Goal: Information Seeking & Learning: Understand process/instructions

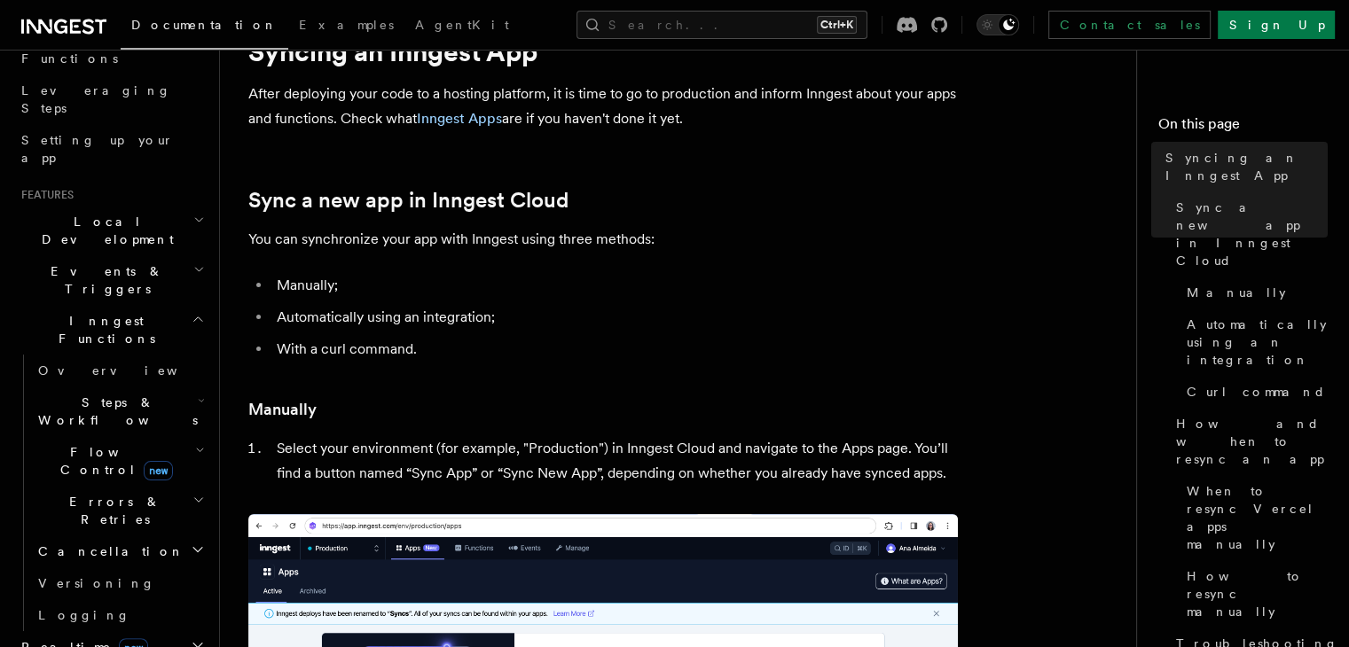
scroll to position [84, 0]
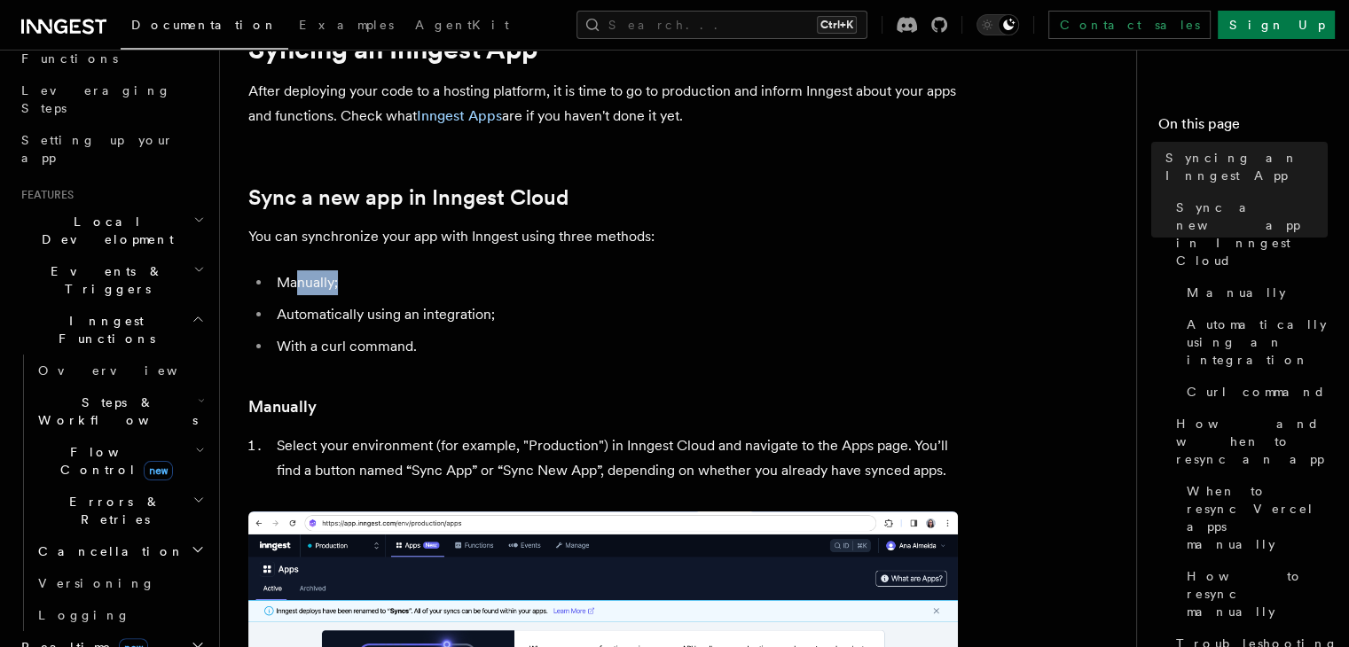
drag, startPoint x: 295, startPoint y: 285, endPoint x: 340, endPoint y: 289, distance: 44.6
click at [340, 289] on li "Manually;" at bounding box center [614, 282] width 686 height 25
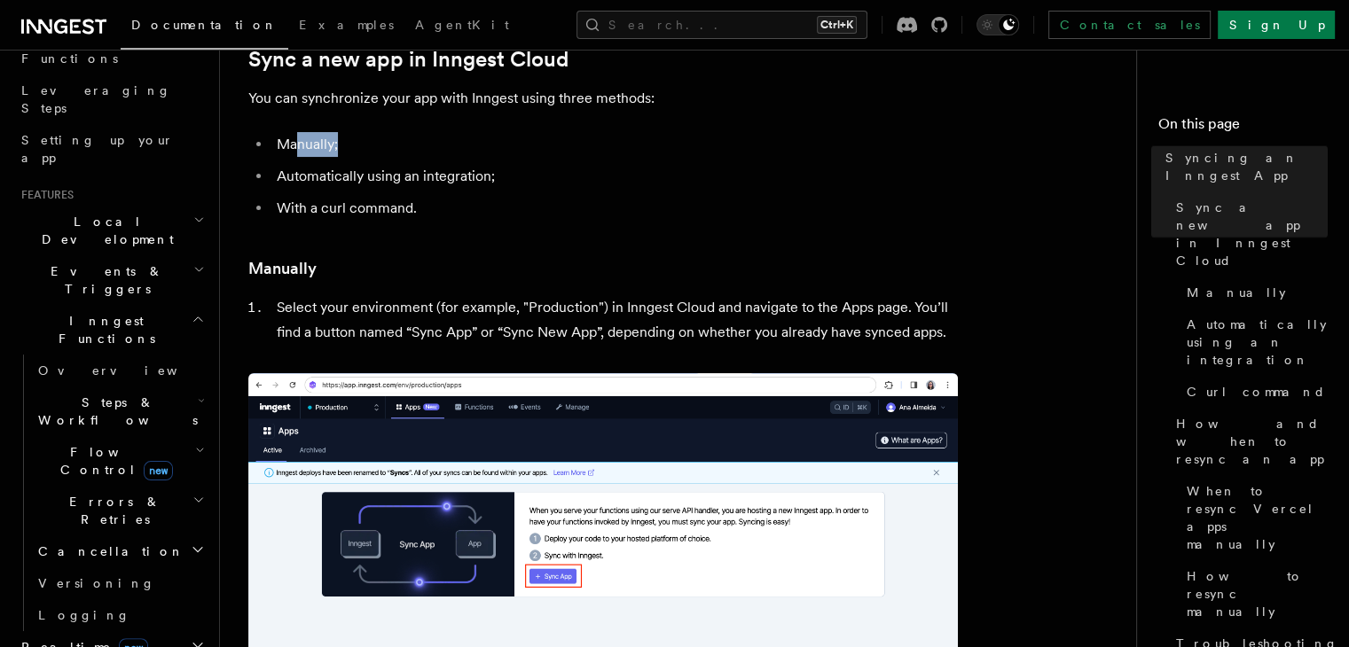
scroll to position [234, 0]
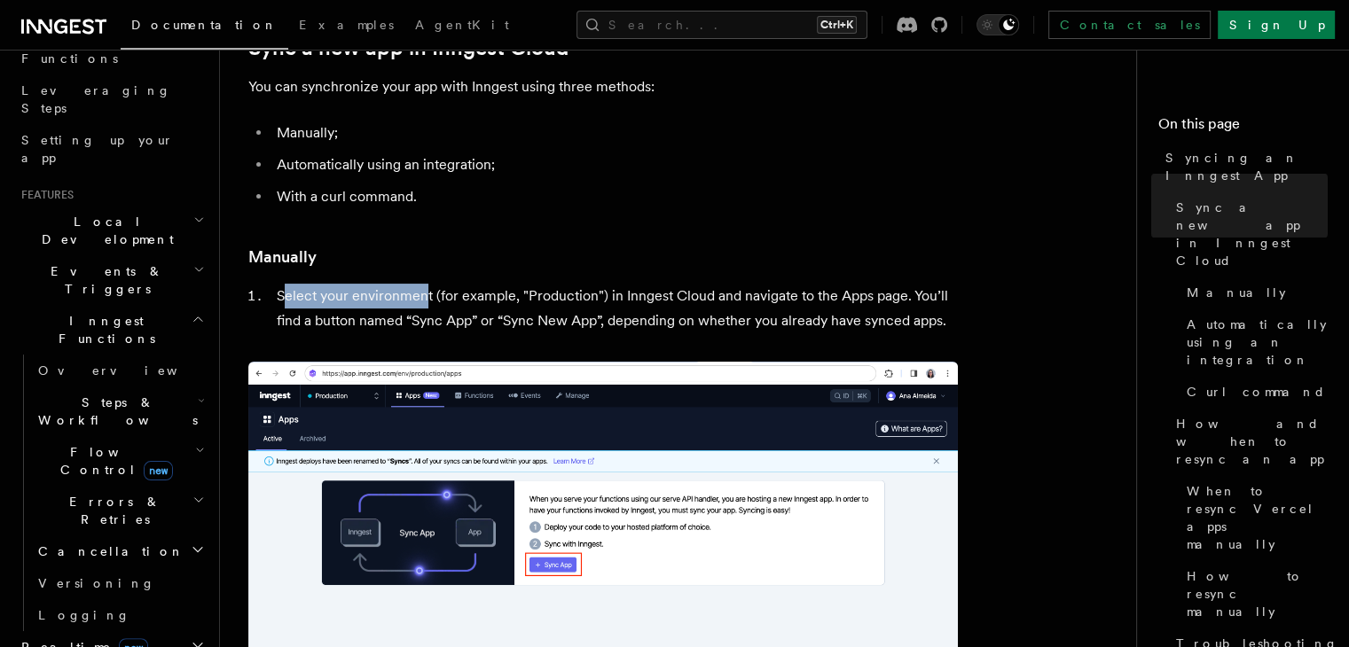
drag, startPoint x: 280, startPoint y: 292, endPoint x: 426, endPoint y: 300, distance: 145.6
click at [426, 300] on li "Select your environment (for example, "Production") in Inngest Cloud and naviga…" at bounding box center [614, 309] width 686 height 50
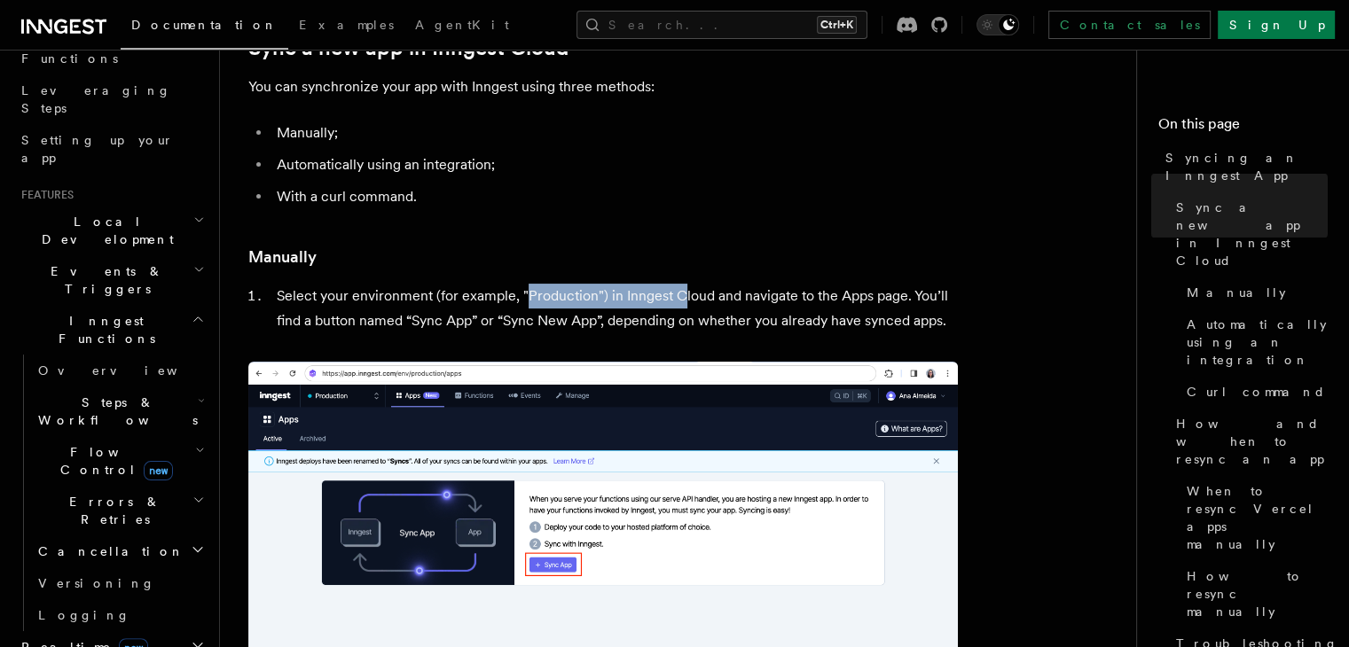
drag, startPoint x: 527, startPoint y: 295, endPoint x: 677, endPoint y: 298, distance: 150.7
click at [677, 298] on li "Select your environment (for example, "Production") in Inngest Cloud and naviga…" at bounding box center [614, 309] width 686 height 50
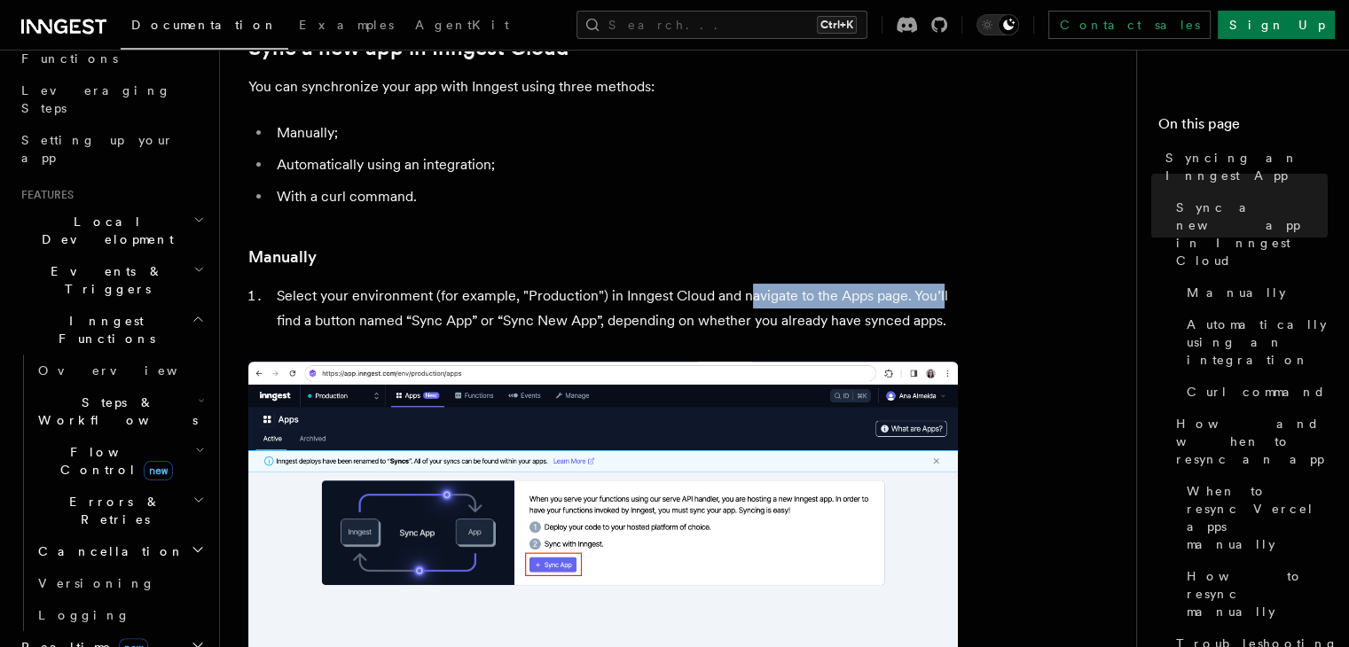
drag, startPoint x: 748, startPoint y: 299, endPoint x: 940, endPoint y: 295, distance: 191.5
click at [940, 295] on li "Select your environment (for example, "Production") in Inngest Cloud and naviga…" at bounding box center [614, 309] width 686 height 50
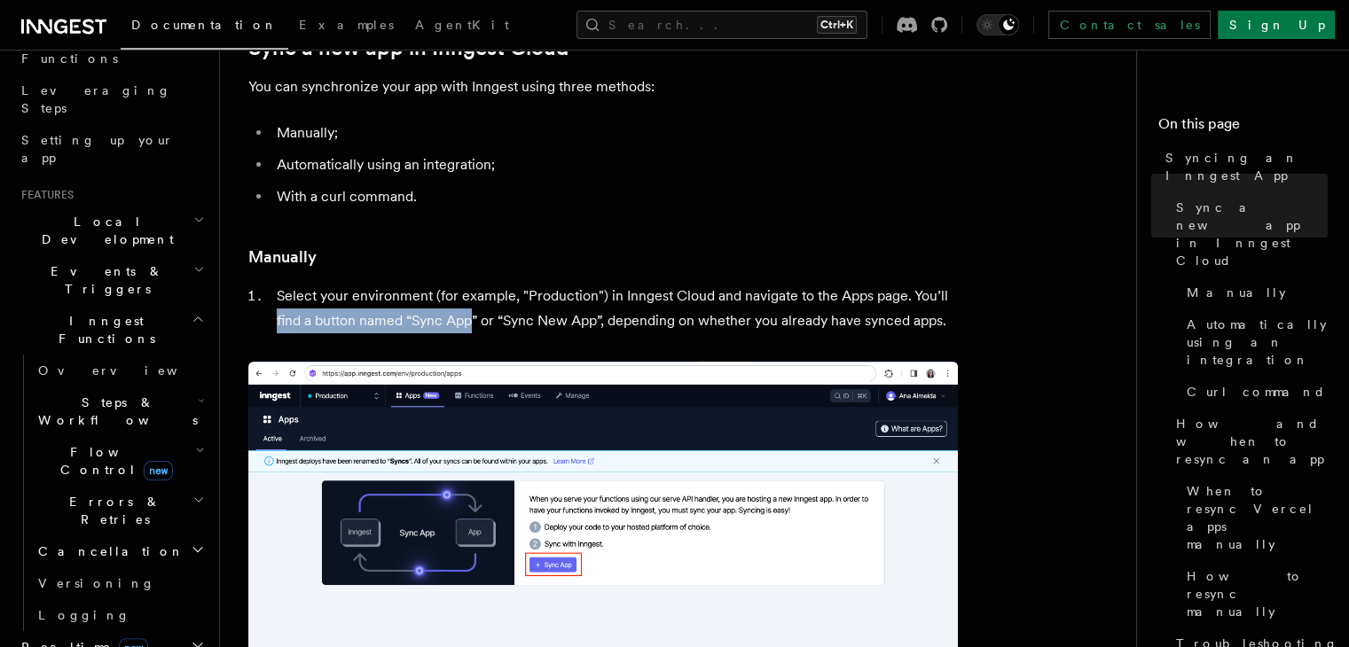
drag, startPoint x: 273, startPoint y: 325, endPoint x: 475, endPoint y: 326, distance: 202.2
click at [475, 326] on li "Select your environment (for example, "Production") in Inngest Cloud and naviga…" at bounding box center [614, 309] width 686 height 50
drag, startPoint x: 511, startPoint y: 325, endPoint x: 596, endPoint y: 321, distance: 85.2
click at [596, 321] on li "Select your environment (for example, "Production") in Inngest Cloud and naviga…" at bounding box center [614, 309] width 686 height 50
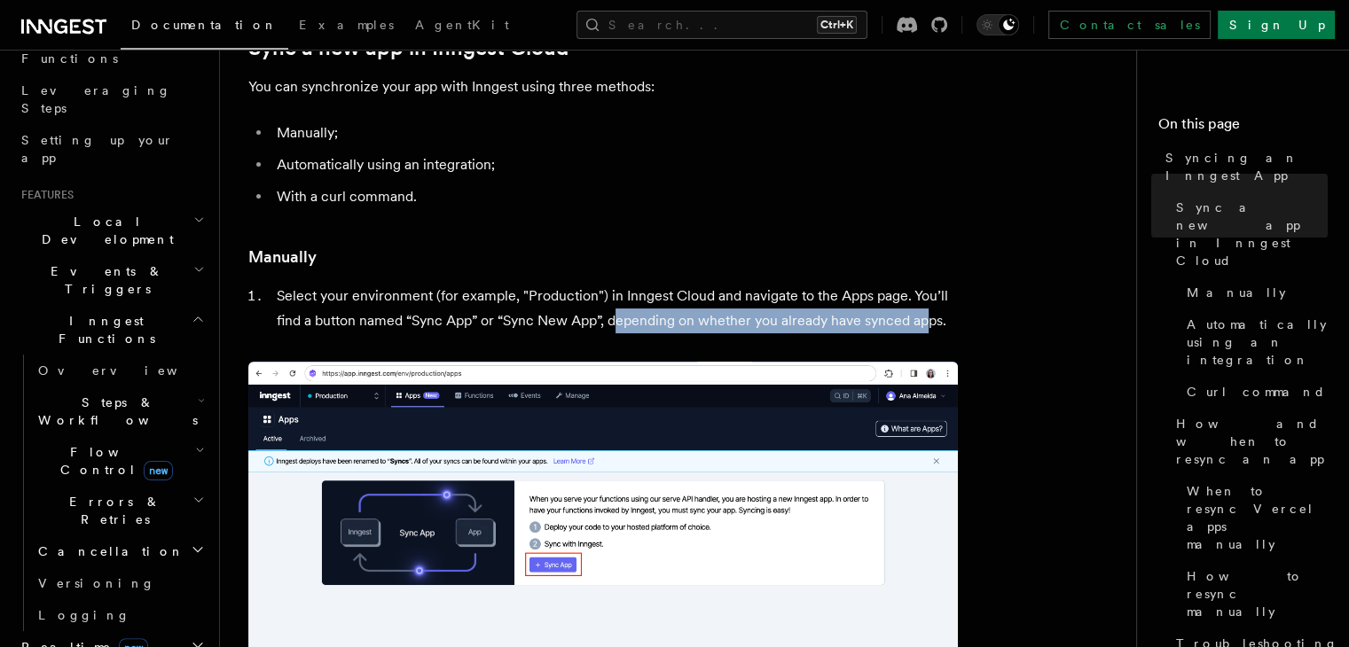
drag, startPoint x: 617, startPoint y: 321, endPoint x: 927, endPoint y: 317, distance: 309.5
click at [927, 317] on li "Select your environment (for example, "Production") in Inngest Cloud and naviga…" at bounding box center [614, 309] width 686 height 50
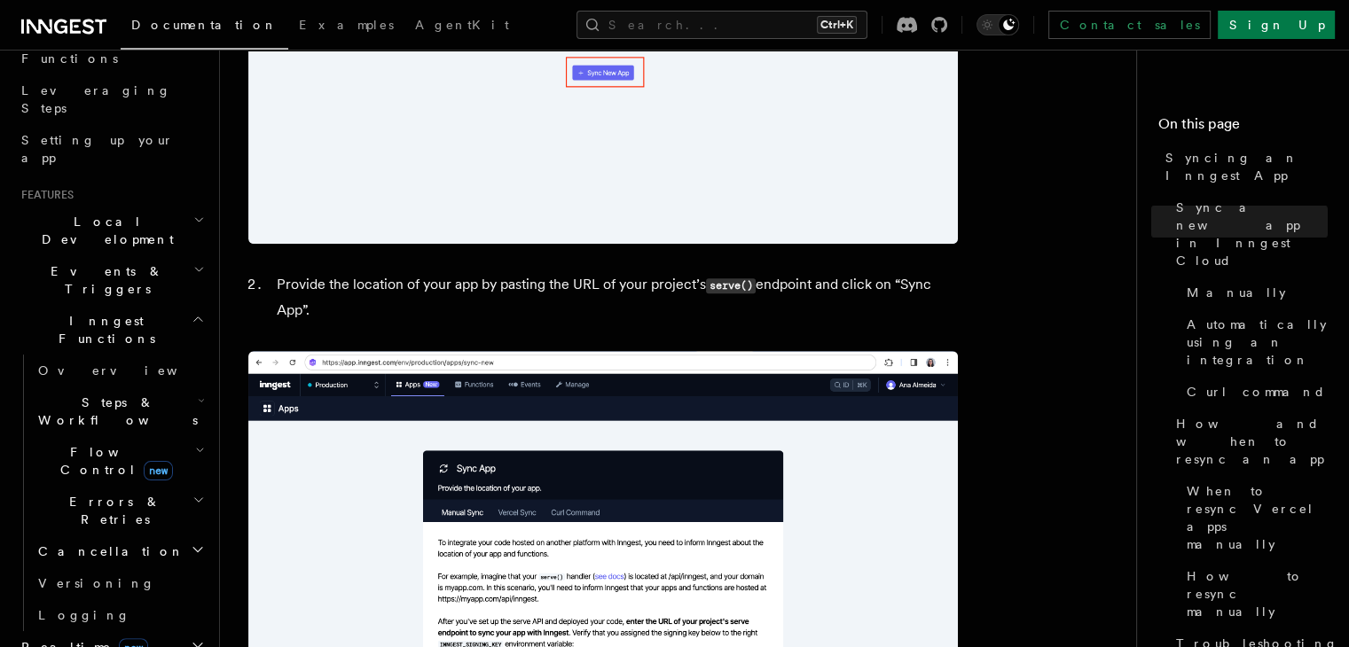
scroll to position [1241, 0]
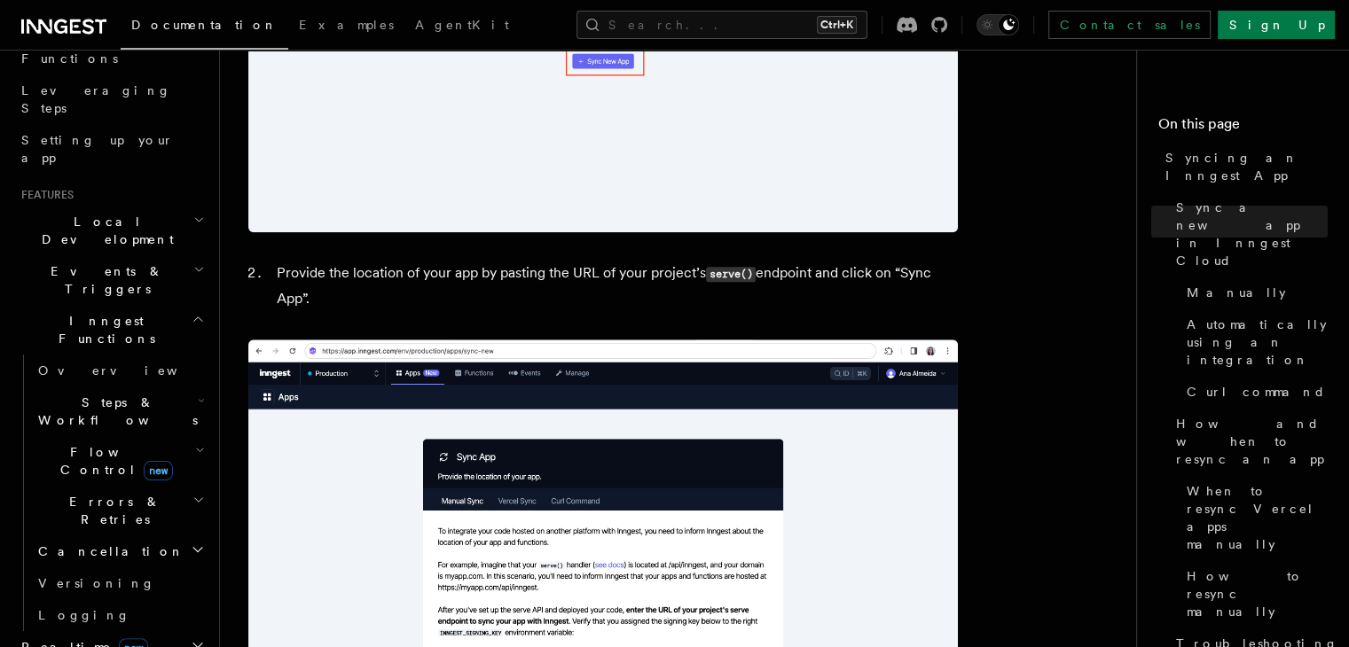
drag, startPoint x: 314, startPoint y: 264, endPoint x: 355, endPoint y: 306, distance: 58.3
click at [355, 306] on li "Provide the location of your app by pasting the URL of your project’s serve() e…" at bounding box center [614, 286] width 686 height 51
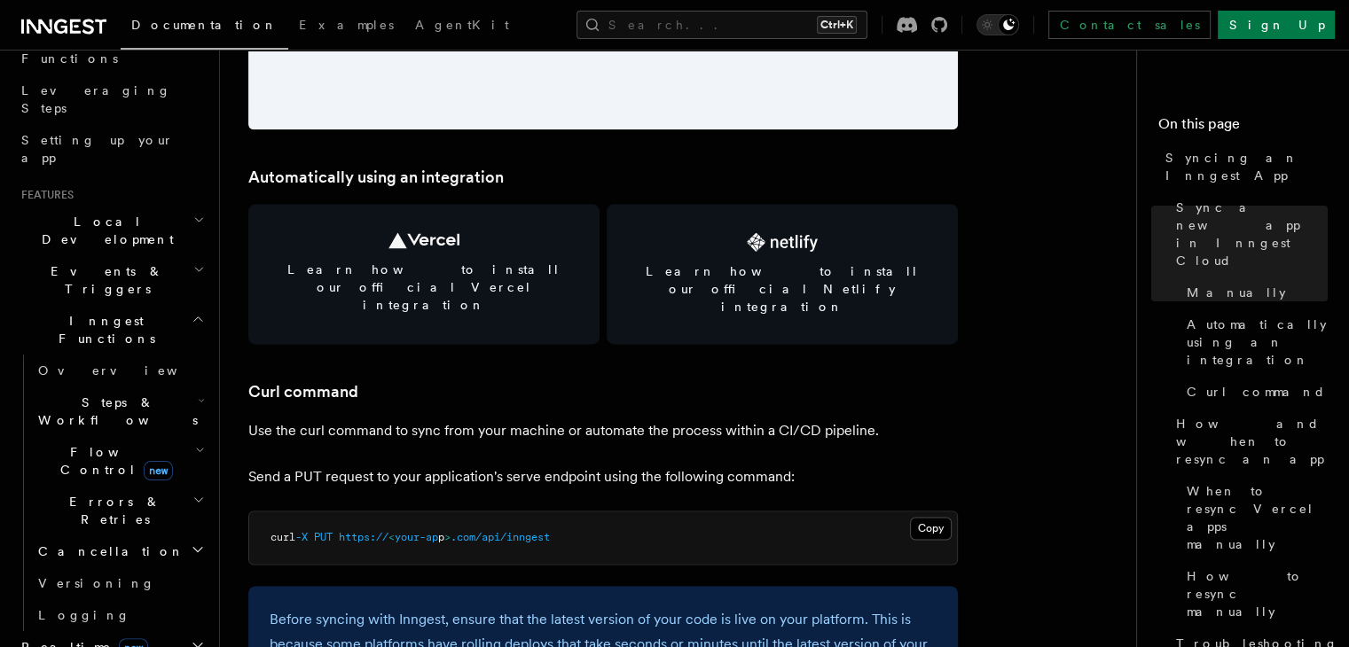
scroll to position [2389, 0]
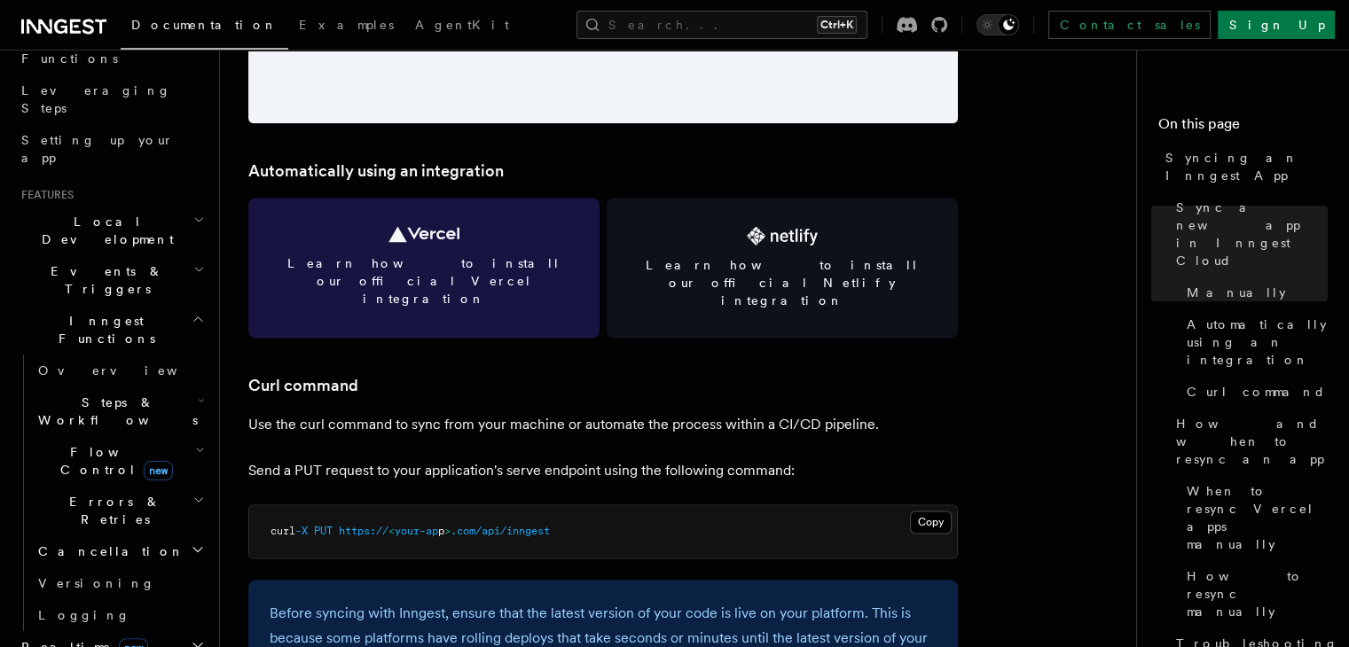
click at [400, 249] on link "Learn how to install our official Vercel integration" at bounding box center [423, 268] width 351 height 140
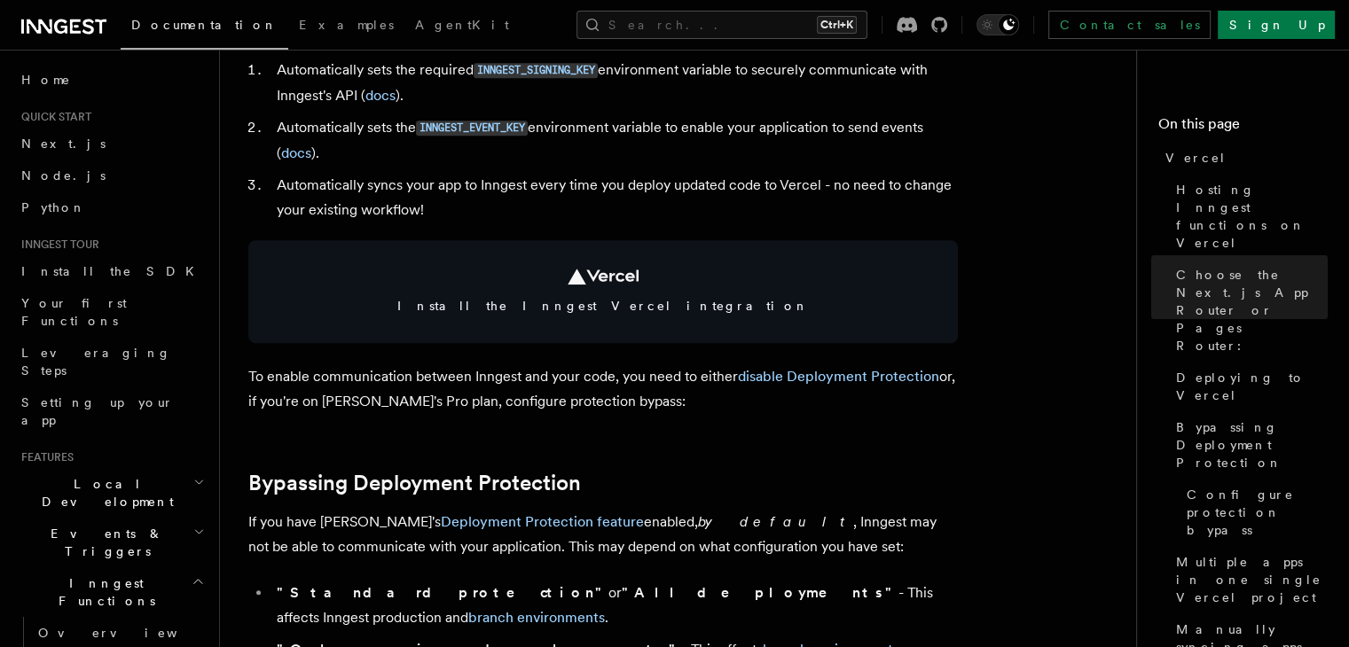
scroll to position [754, 0]
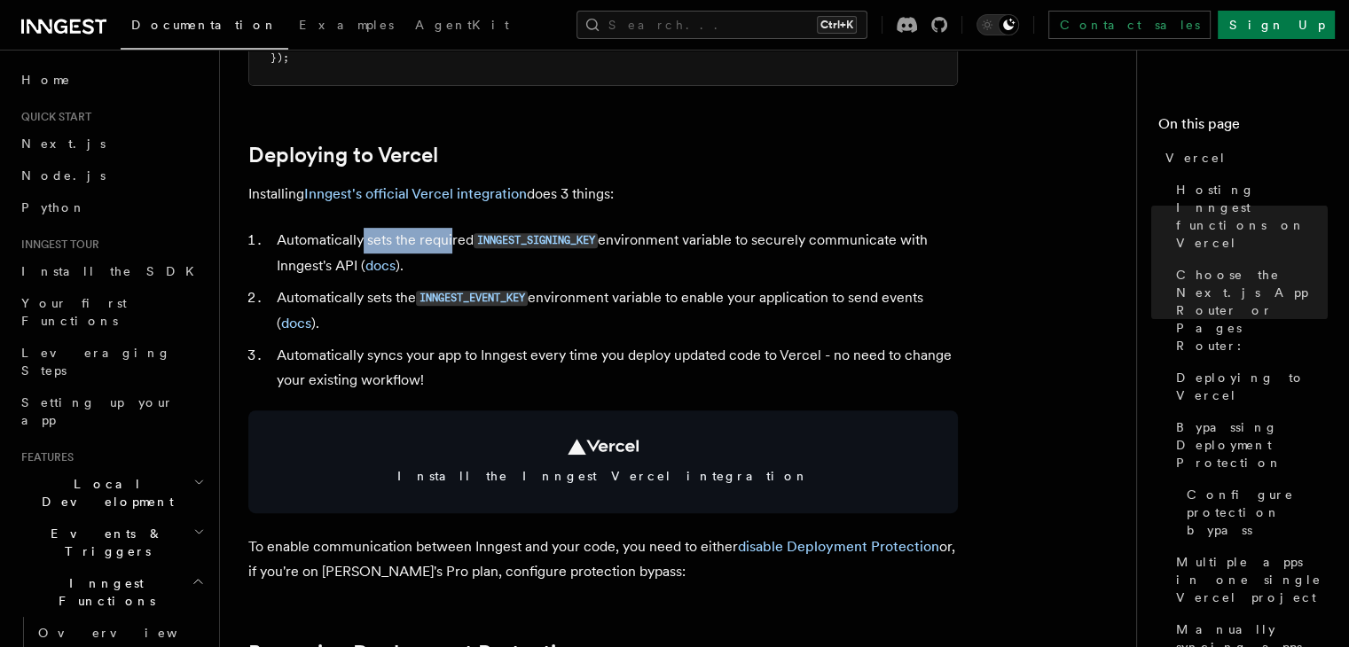
drag, startPoint x: 364, startPoint y: 245, endPoint x: 451, endPoint y: 246, distance: 86.9
click at [451, 246] on li "Automatically sets the required INNGEST_SIGNING_KEY environment variable to sec…" at bounding box center [614, 253] width 686 height 51
drag, startPoint x: 339, startPoint y: 303, endPoint x: 371, endPoint y: 302, distance: 31.9
click at [371, 302] on li "Automatically sets the INNGEST_EVENT_KEY environment variable to enable your ap…" at bounding box center [614, 310] width 686 height 51
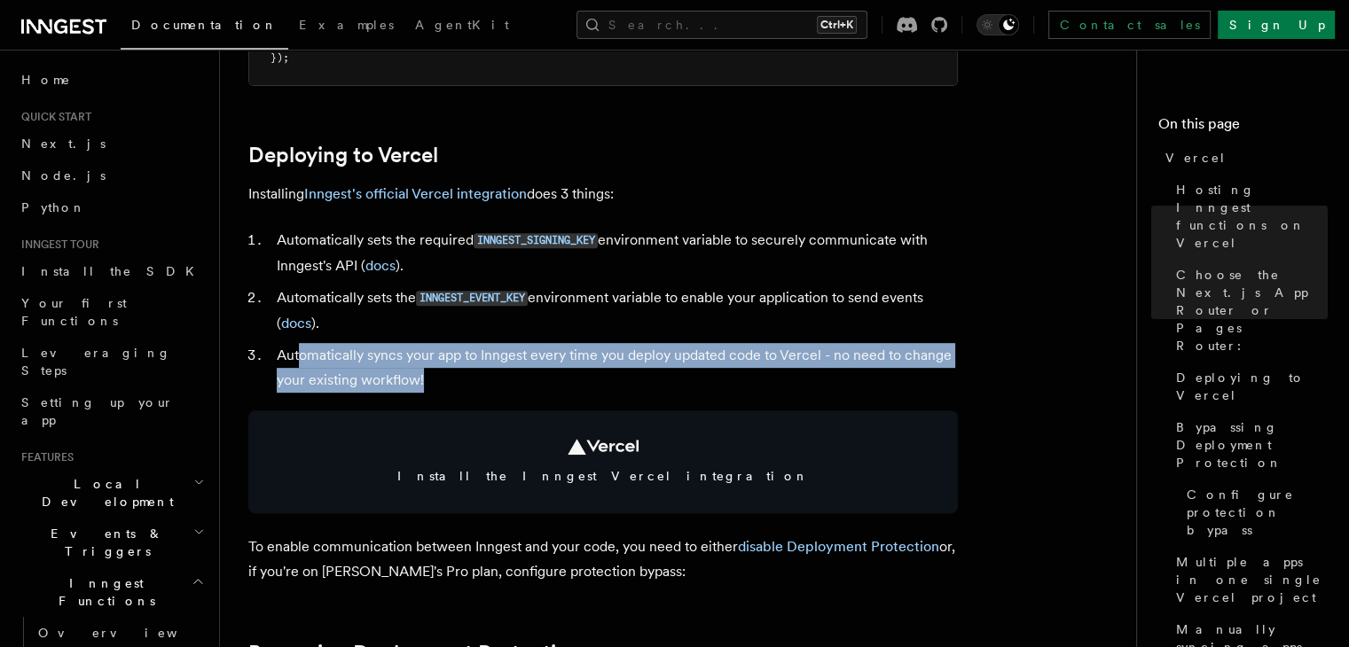
drag, startPoint x: 302, startPoint y: 364, endPoint x: 437, endPoint y: 379, distance: 135.7
click at [437, 379] on li "Automatically syncs your app to Inngest every time you deploy updated code to V…" at bounding box center [614, 368] width 686 height 50
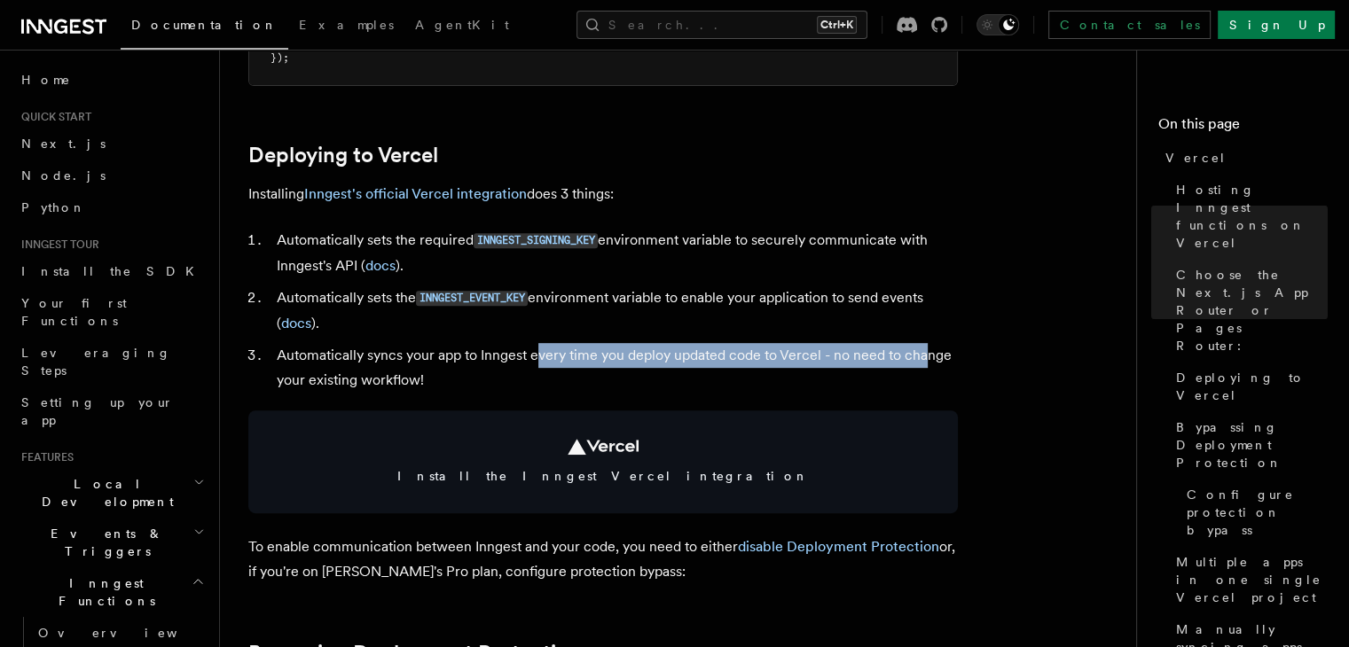
drag, startPoint x: 539, startPoint y: 357, endPoint x: 924, endPoint y: 358, distance: 384.8
click at [924, 358] on li "Automatically syncs your app to Inngest every time you deploy updated code to V…" at bounding box center [614, 368] width 686 height 50
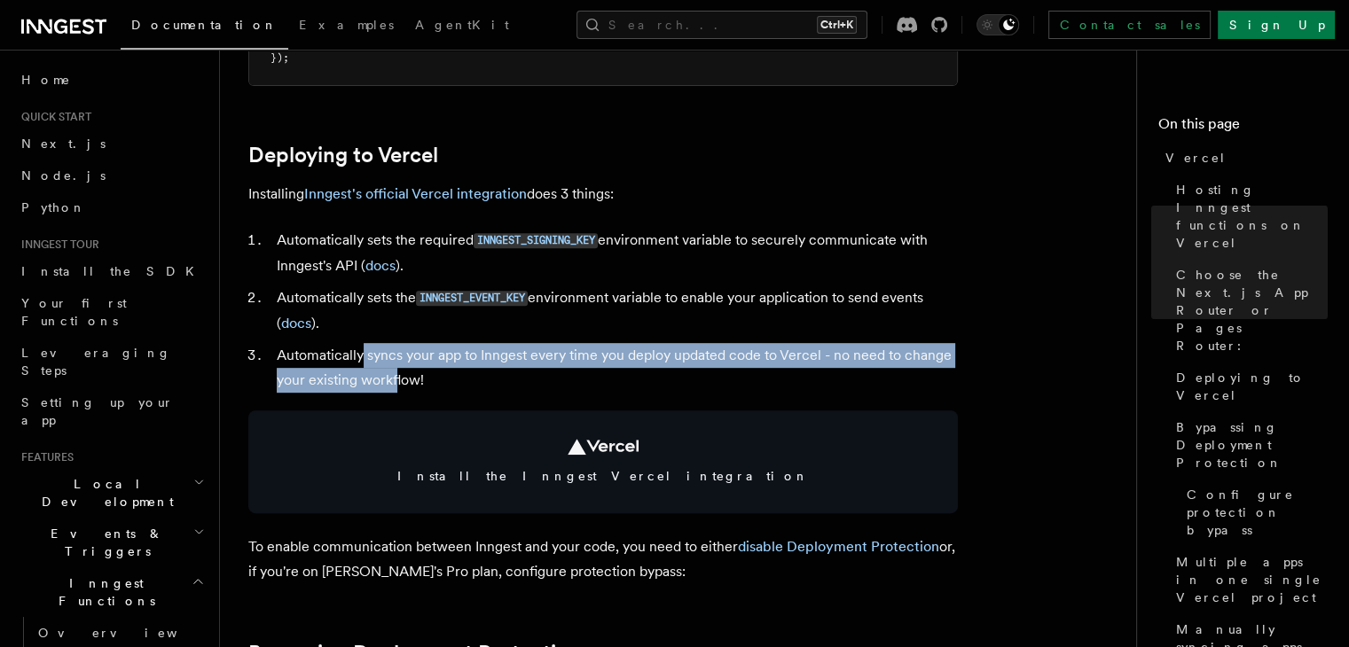
drag, startPoint x: 360, startPoint y: 356, endPoint x: 395, endPoint y: 370, distance: 38.2
click at [395, 370] on li "Automatically syncs your app to Inngest every time you deploy updated code to V…" at bounding box center [614, 368] width 686 height 50
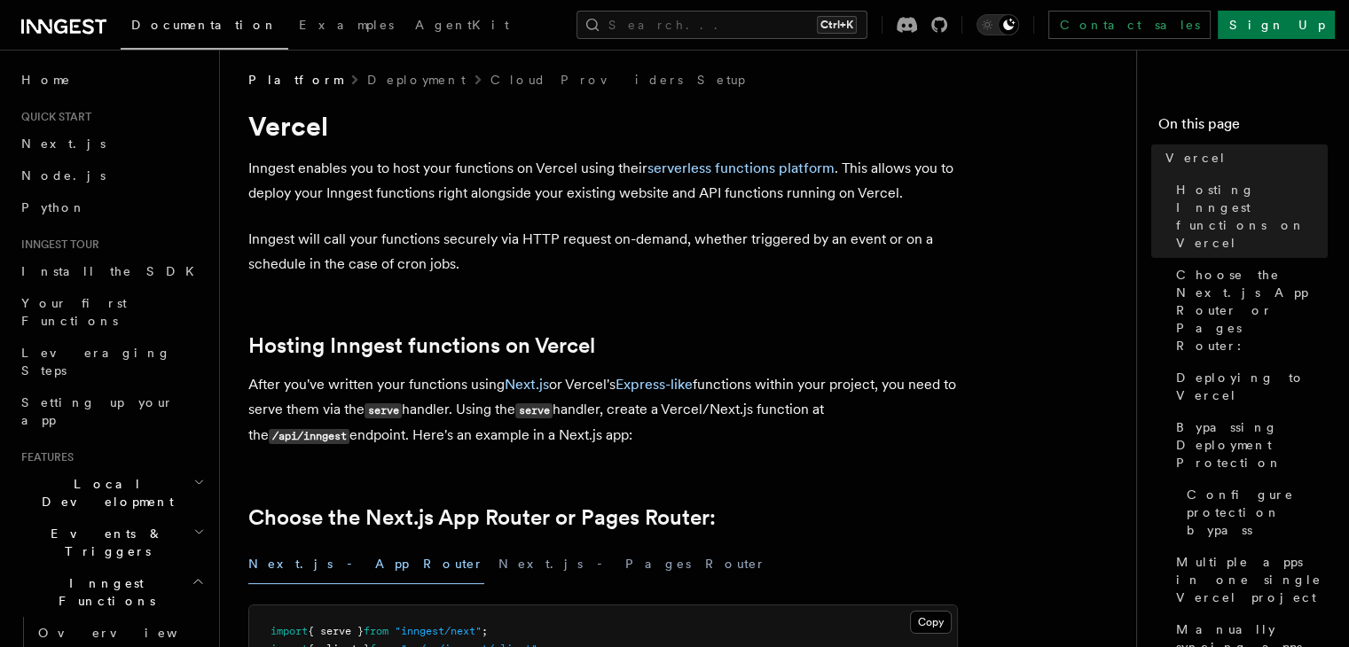
scroll to position [5, 0]
